Goal: Find specific page/section: Find specific page/section

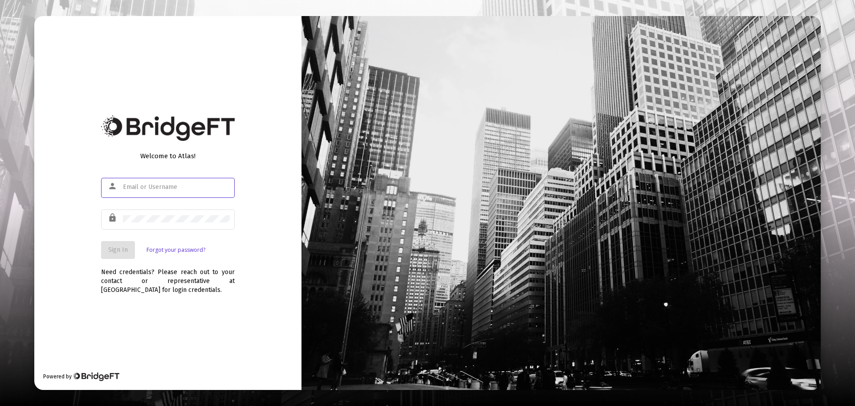
type input "[EMAIL_ADDRESS][DOMAIN_NAME]"
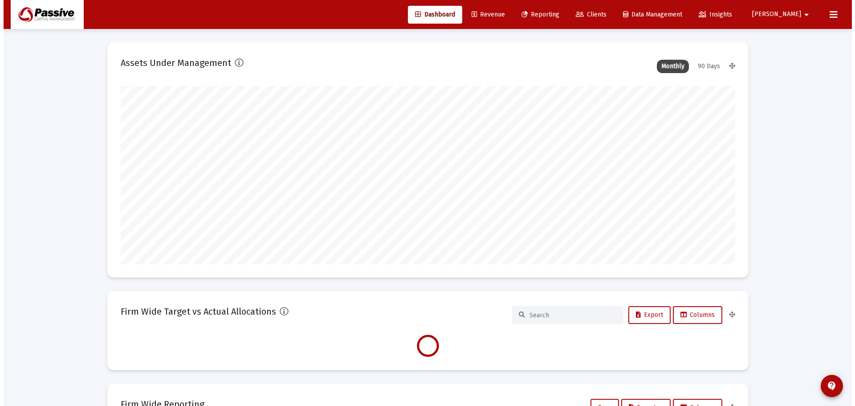
scroll to position [178, 331]
click at [600, 11] on span "Clients" at bounding box center [587, 15] width 31 height 8
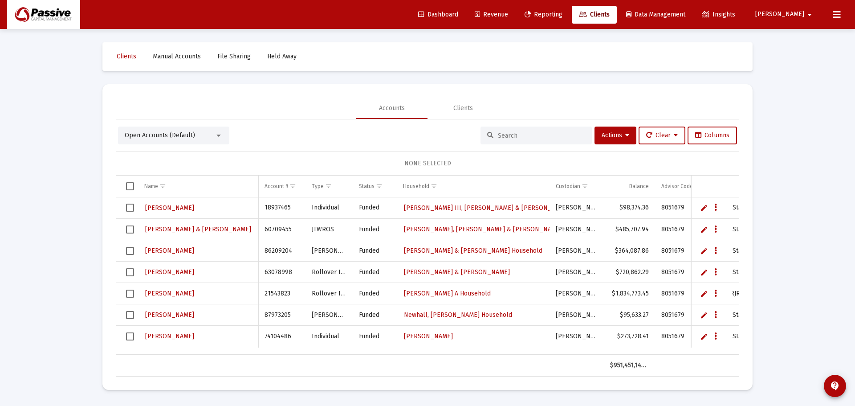
click at [511, 133] on input at bounding box center [541, 136] width 87 height 8
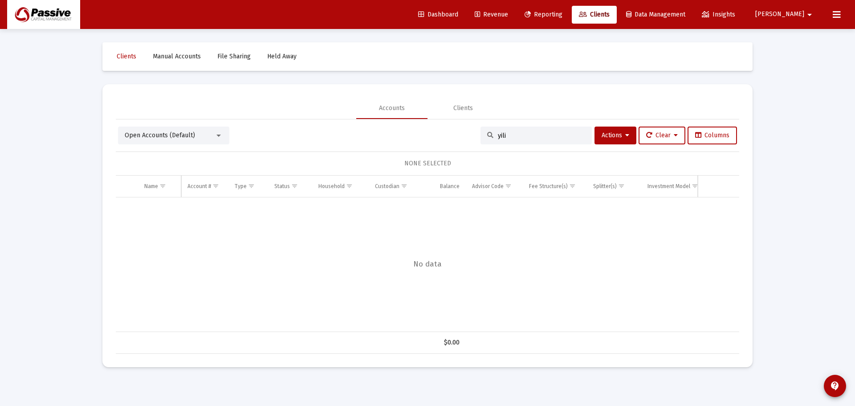
click at [498, 136] on input "yili" at bounding box center [541, 136] width 87 height 8
type input "sung"
click at [450, 111] on div "Clients" at bounding box center [462, 107] width 71 height 21
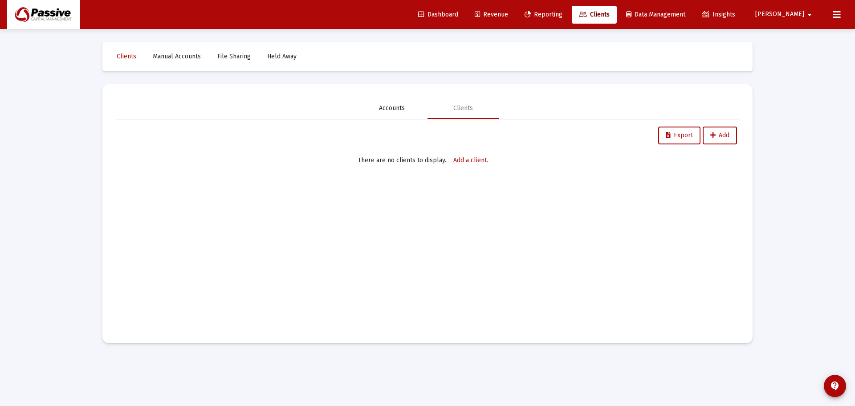
click at [383, 107] on div "Accounts" at bounding box center [392, 108] width 26 height 9
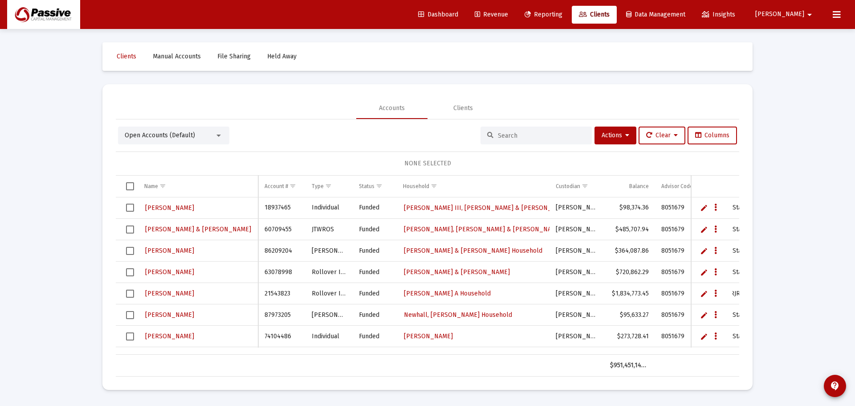
click at [516, 137] on input at bounding box center [541, 136] width 87 height 8
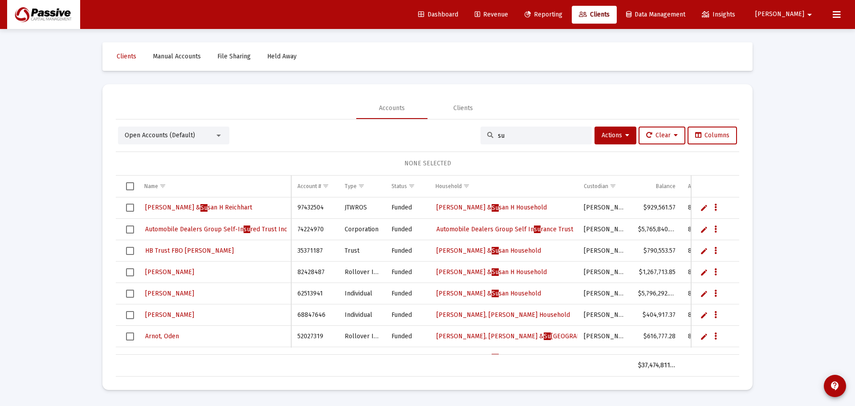
type input "sun"
